Goal: Task Accomplishment & Management: Use online tool/utility

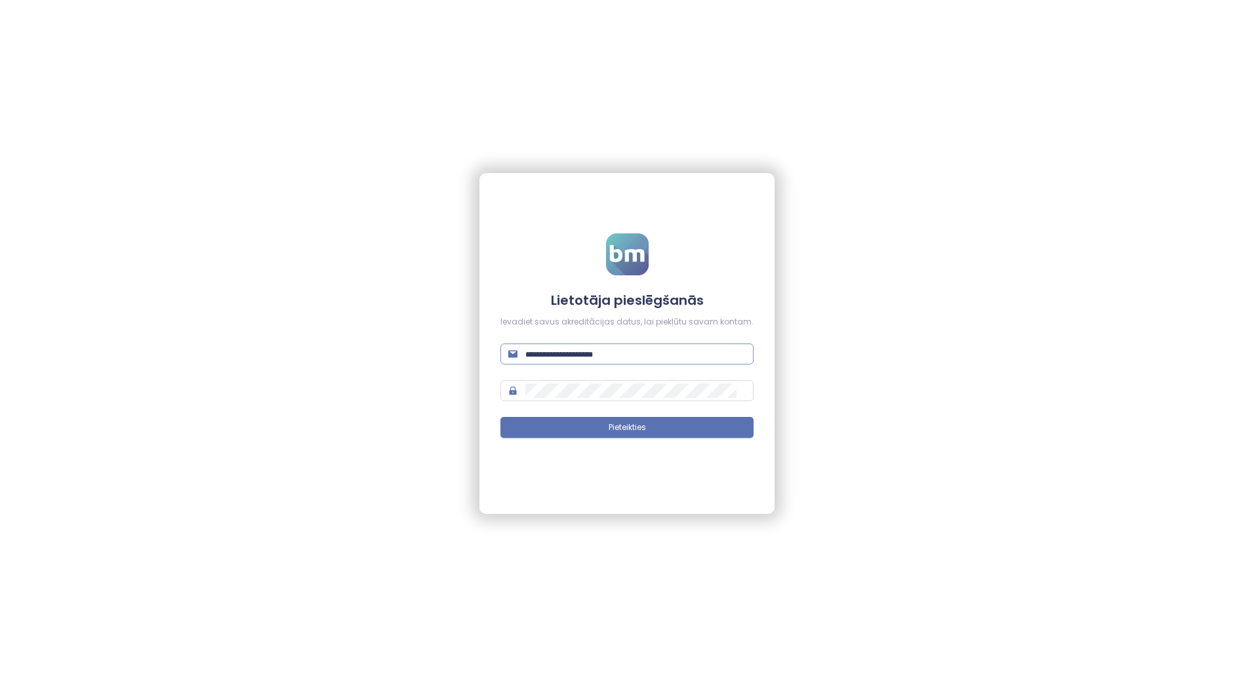
click at [555, 354] on input "text" at bounding box center [635, 354] width 220 height 14
click at [626, 357] on input "text" at bounding box center [635, 354] width 220 height 14
click at [618, 354] on input "text" at bounding box center [635, 354] width 220 height 14
paste input "**********"
type input "**********"
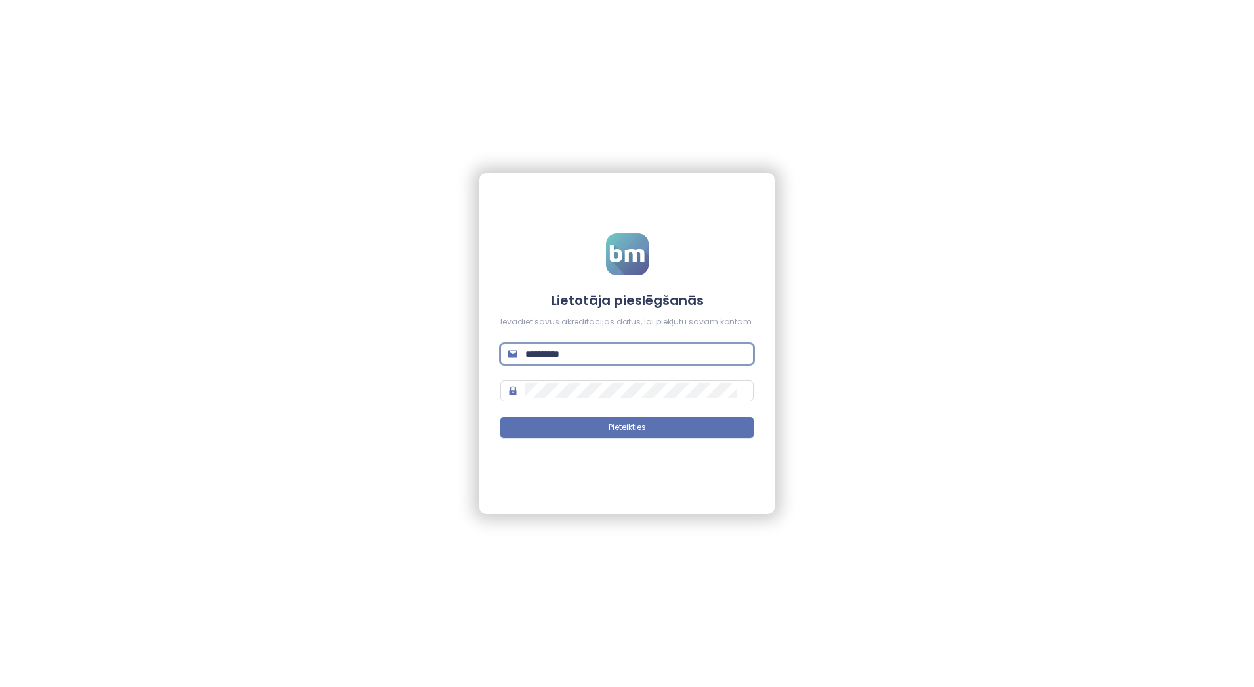
type input "**********"
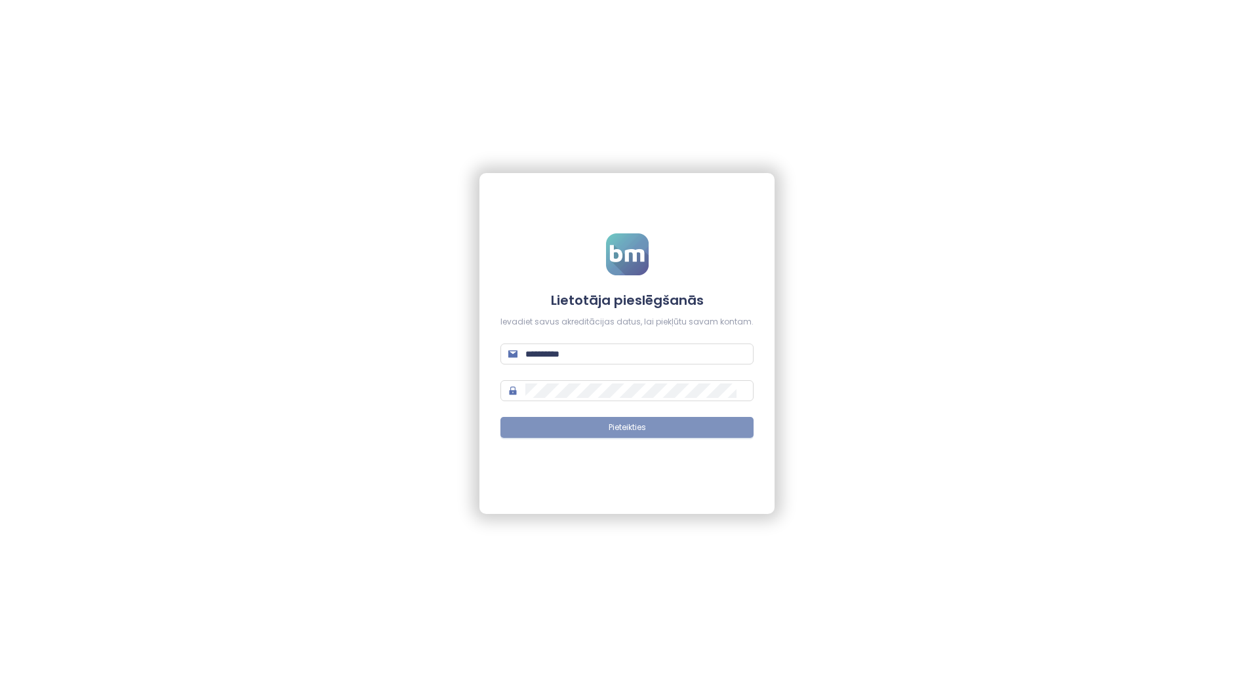
click at [630, 435] on button "Pieteikties" at bounding box center [627, 427] width 253 height 21
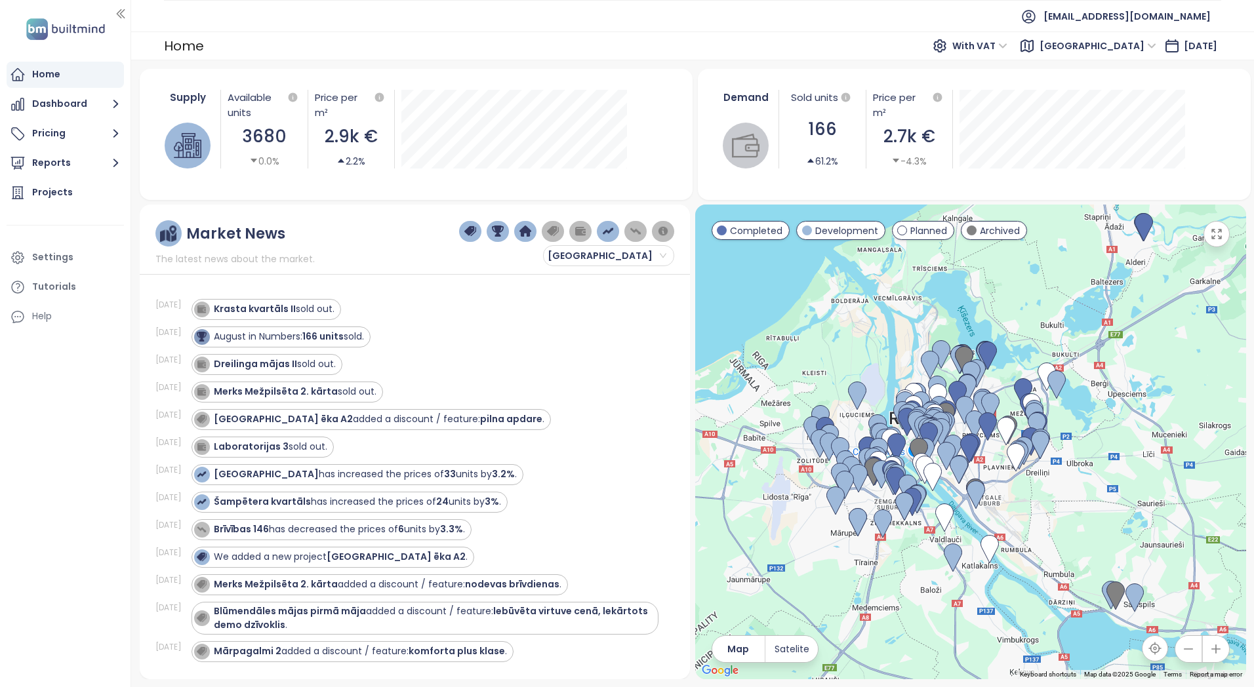
drag, startPoint x: 1144, startPoint y: 366, endPoint x: 989, endPoint y: 266, distance: 184.5
click at [991, 267] on div at bounding box center [970, 442] width 551 height 475
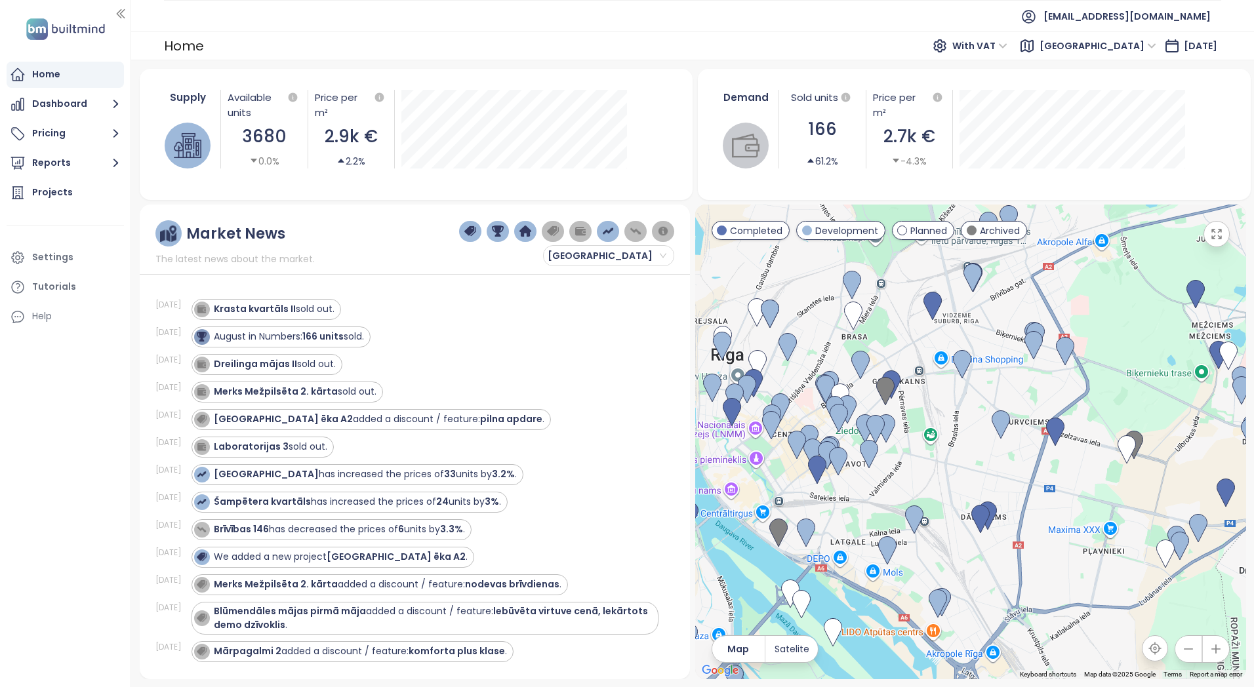
drag, startPoint x: 900, startPoint y: 413, endPoint x: 972, endPoint y: 472, distance: 92.8
click at [972, 472] on div at bounding box center [970, 442] width 551 height 475
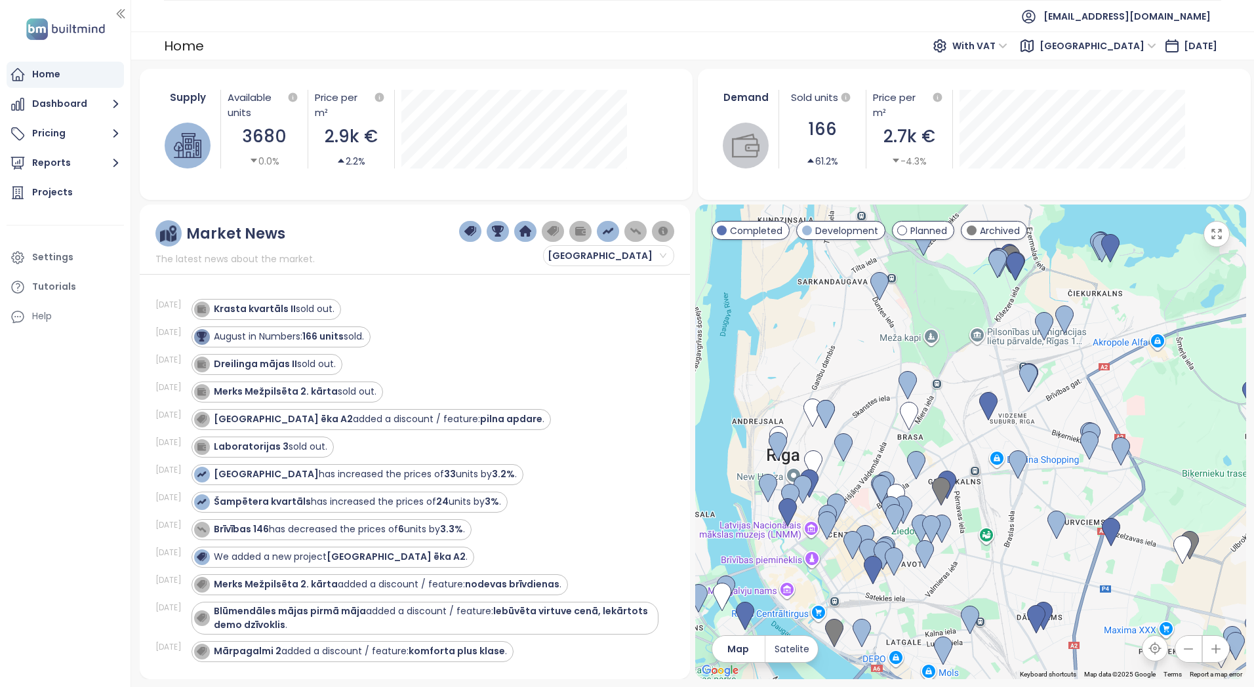
drag, startPoint x: 922, startPoint y: 438, endPoint x: 975, endPoint y: 535, distance: 110.7
click at [981, 542] on div at bounding box center [970, 442] width 551 height 475
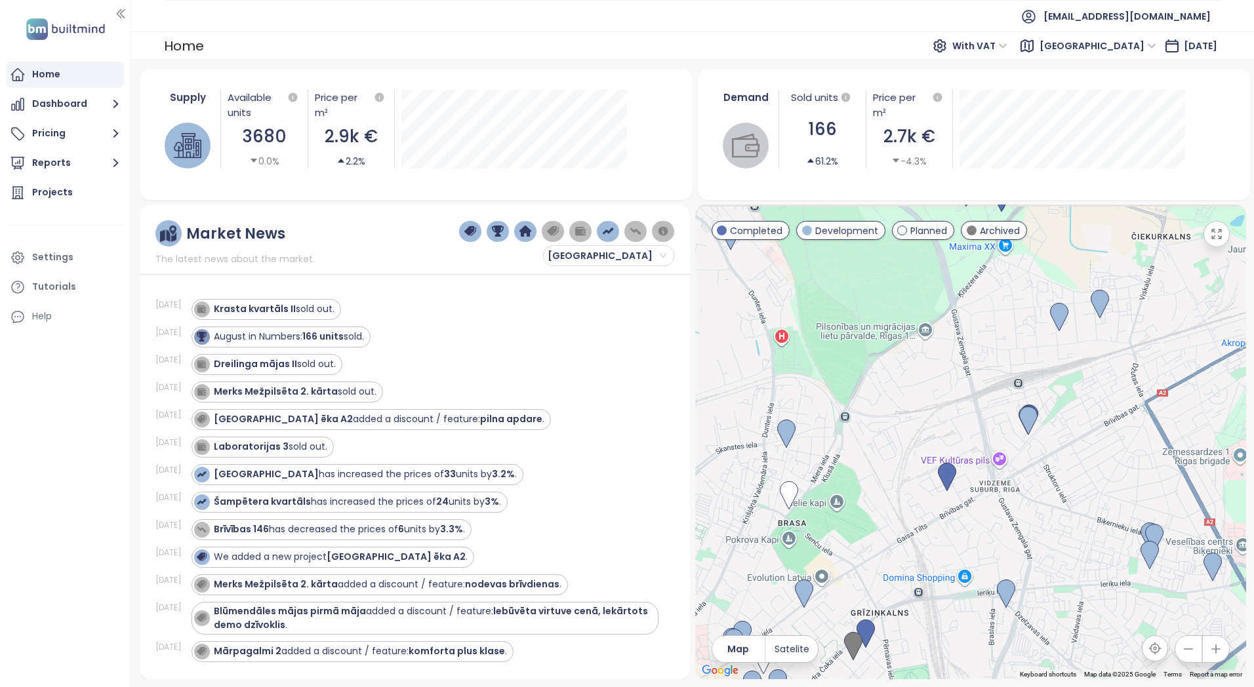
drag, startPoint x: 962, startPoint y: 396, endPoint x: 1010, endPoint y: 464, distance: 83.2
click at [900, 499] on div at bounding box center [970, 442] width 551 height 475
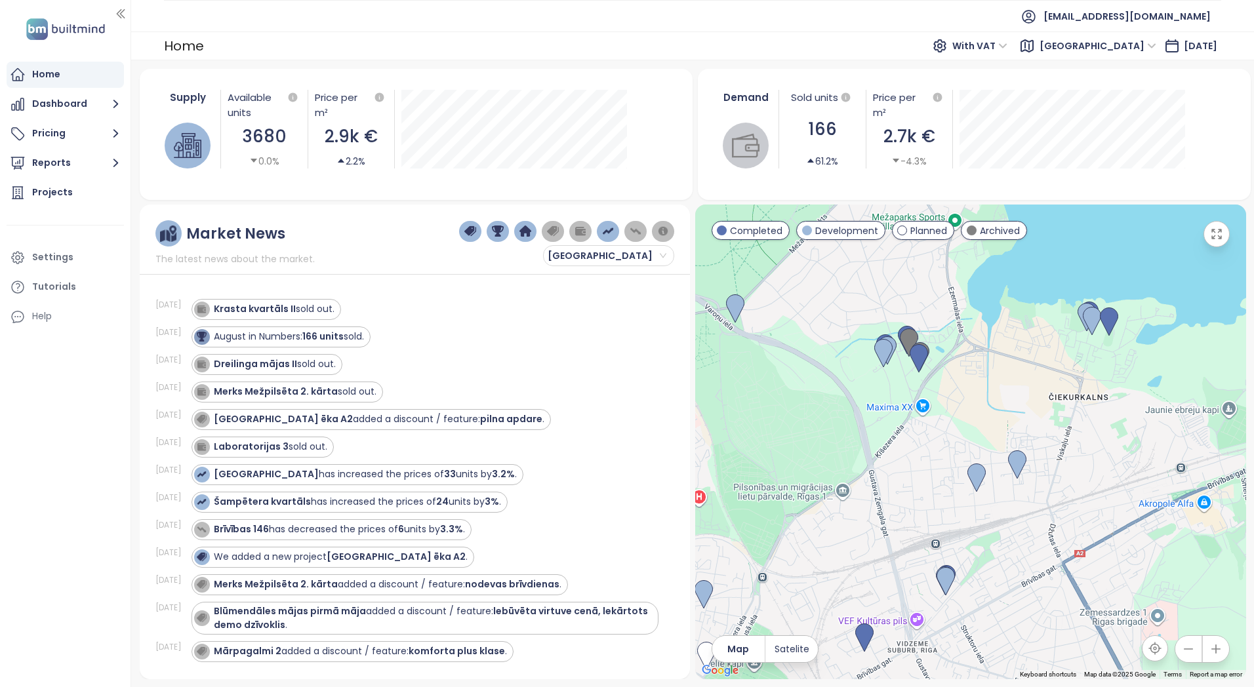
drag, startPoint x: 1034, startPoint y: 487, endPoint x: 1012, endPoint y: 555, distance: 71.2
click at [1012, 555] on div at bounding box center [970, 442] width 551 height 475
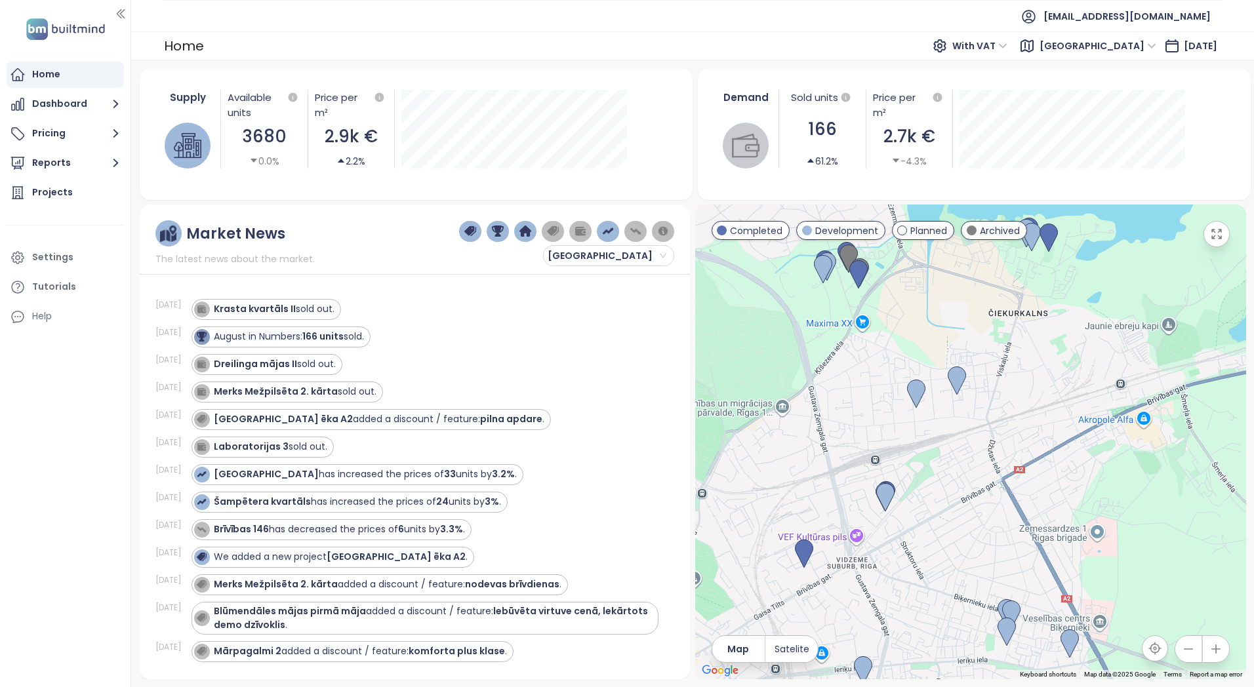
drag, startPoint x: 884, startPoint y: 502, endPoint x: 852, endPoint y: 440, distance: 70.7
click at [852, 440] on div at bounding box center [970, 442] width 551 height 475
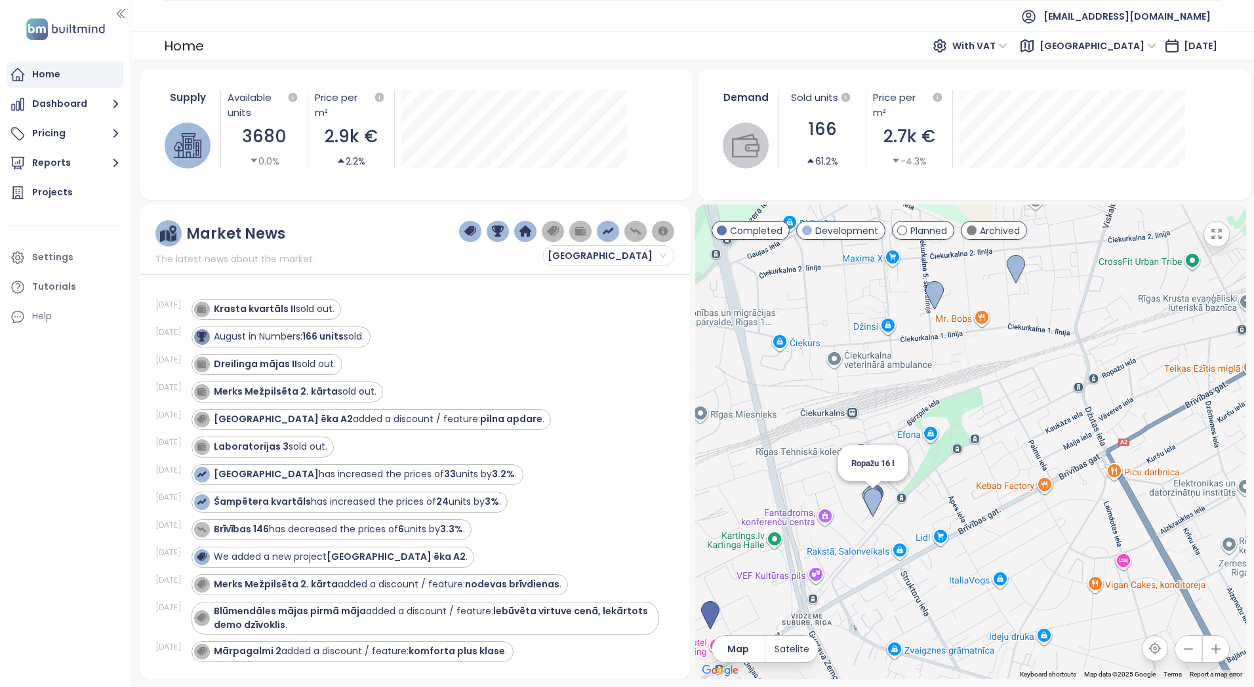
click at [871, 505] on img at bounding box center [873, 503] width 18 height 29
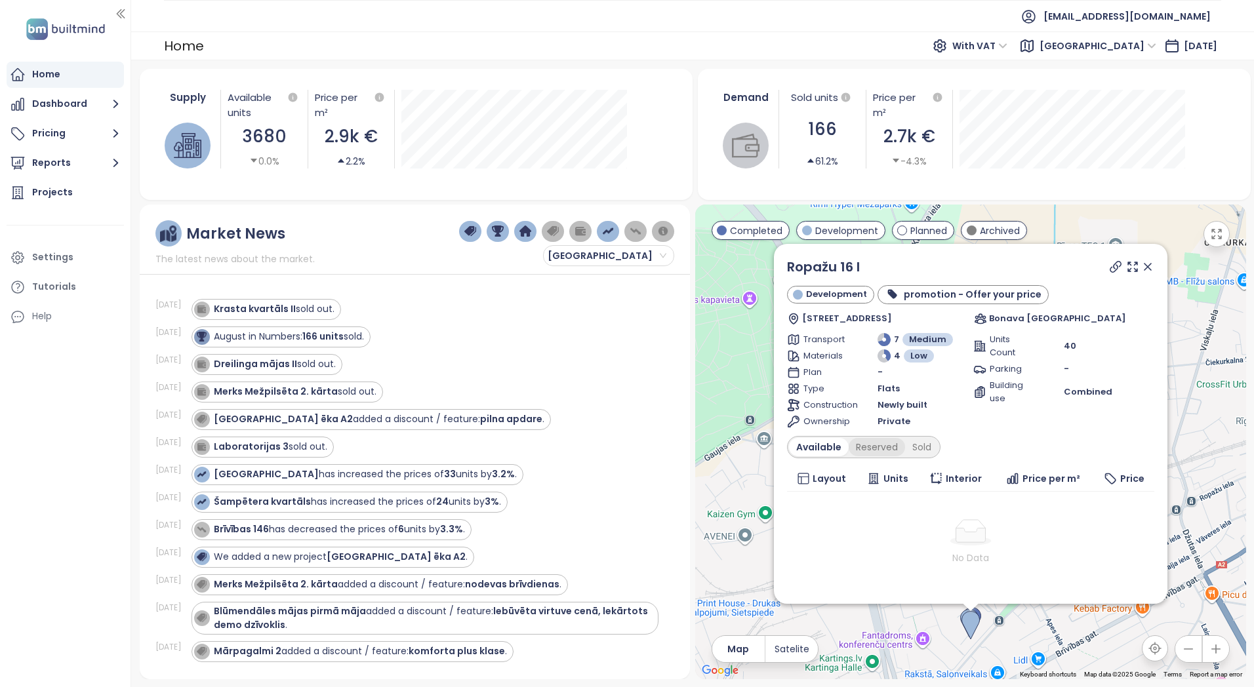
click at [871, 449] on div "Reserved" at bounding box center [877, 447] width 56 height 18
click at [815, 448] on div "Available" at bounding box center [816, 447] width 55 height 18
click at [867, 445] on div "Reserved" at bounding box center [877, 447] width 56 height 18
click at [1141, 264] on icon at bounding box center [1147, 266] width 13 height 13
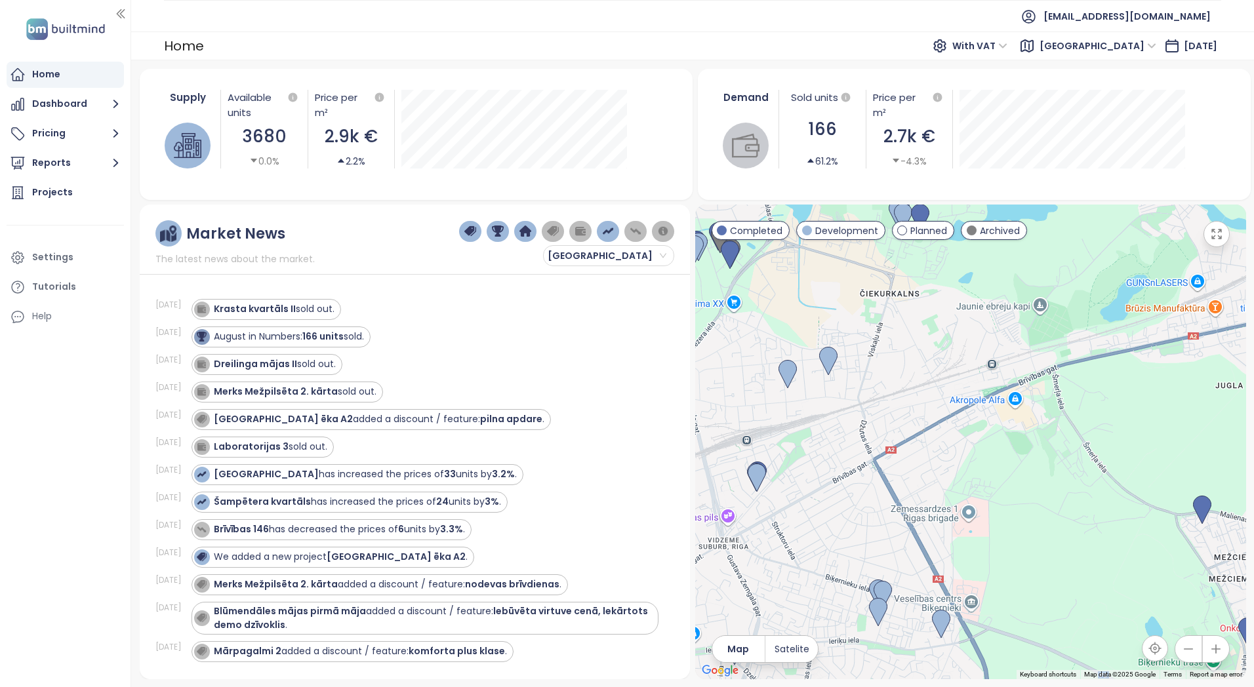
drag, startPoint x: 1124, startPoint y: 486, endPoint x: 846, endPoint y: 451, distance: 280.3
click at [846, 451] on div at bounding box center [970, 442] width 551 height 475
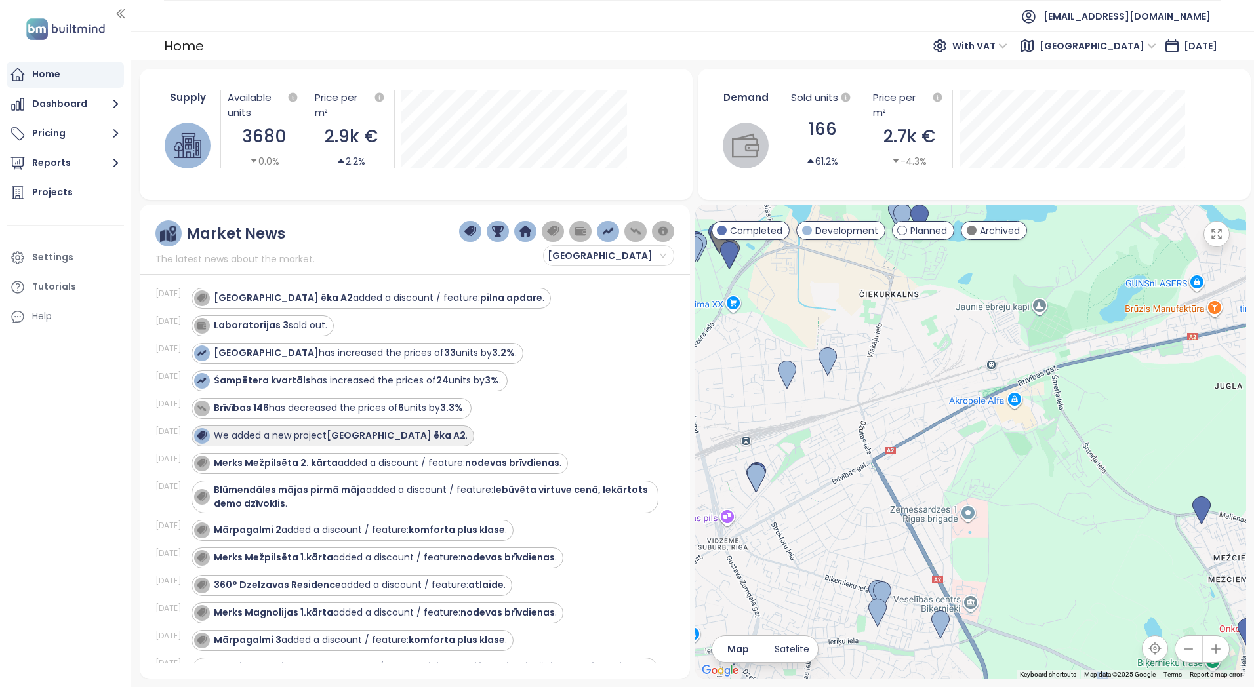
scroll to position [197, 0]
